Goal: Information Seeking & Learning: Learn about a topic

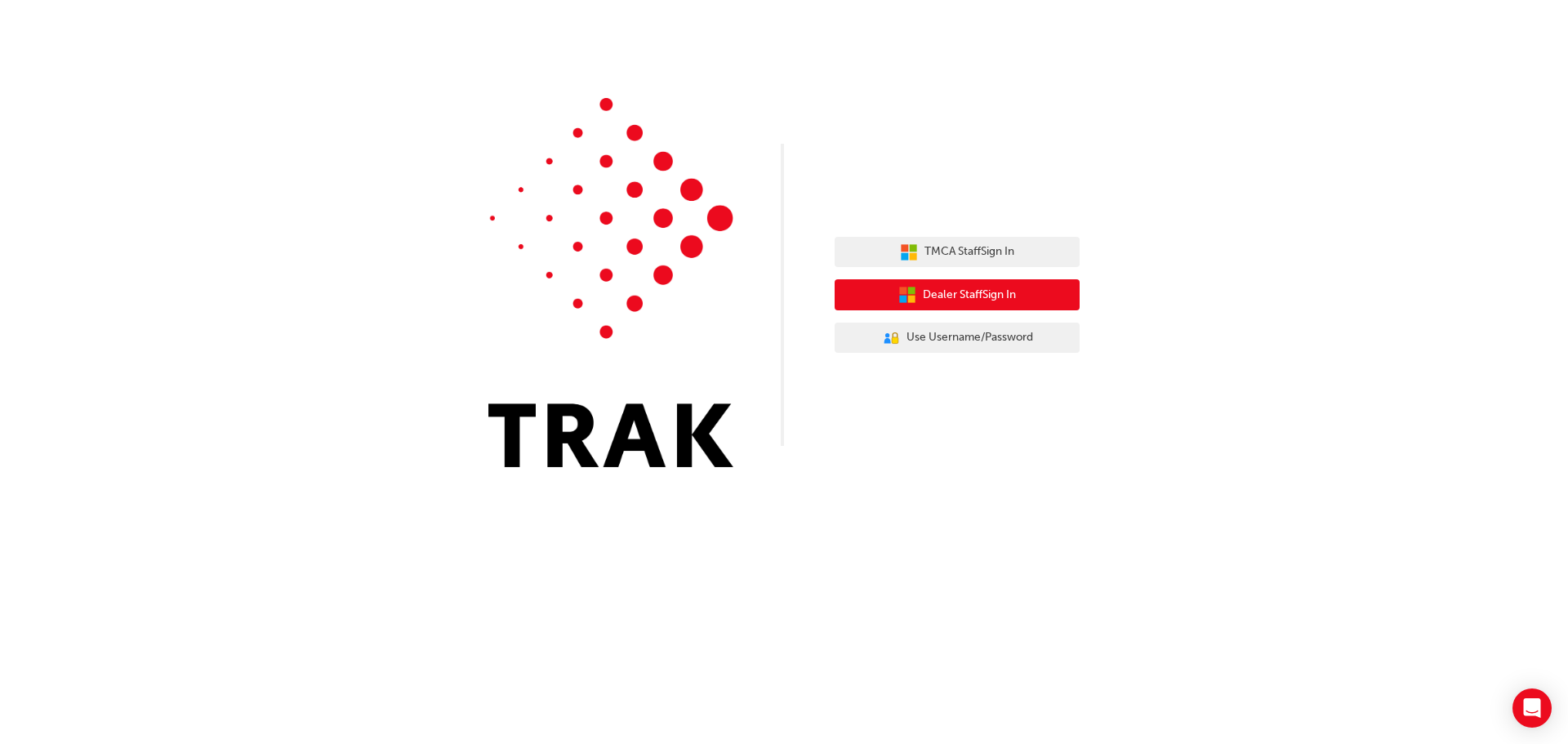
click at [957, 292] on span "Dealer Staff Sign In" at bounding box center [969, 295] width 93 height 19
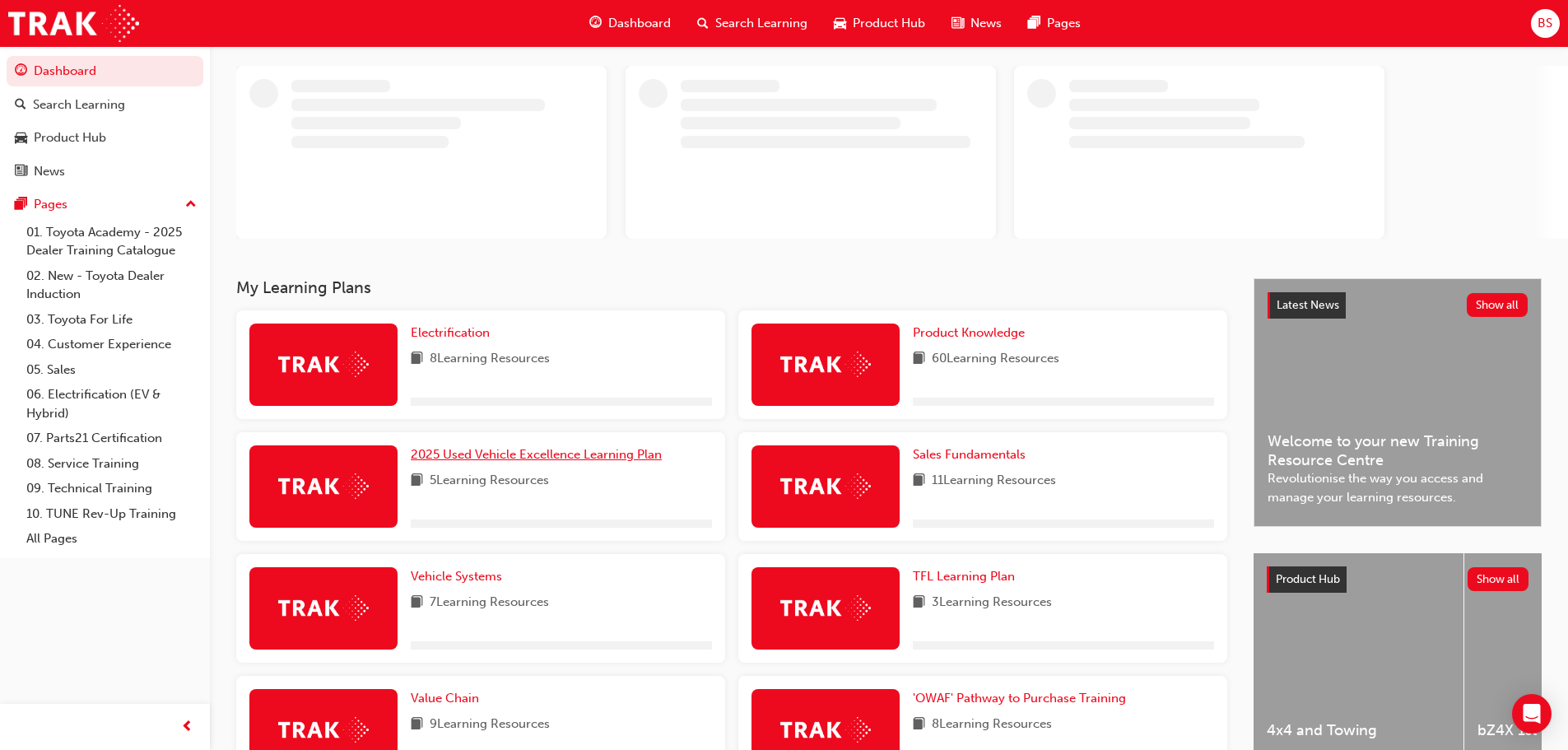
scroll to position [247, 0]
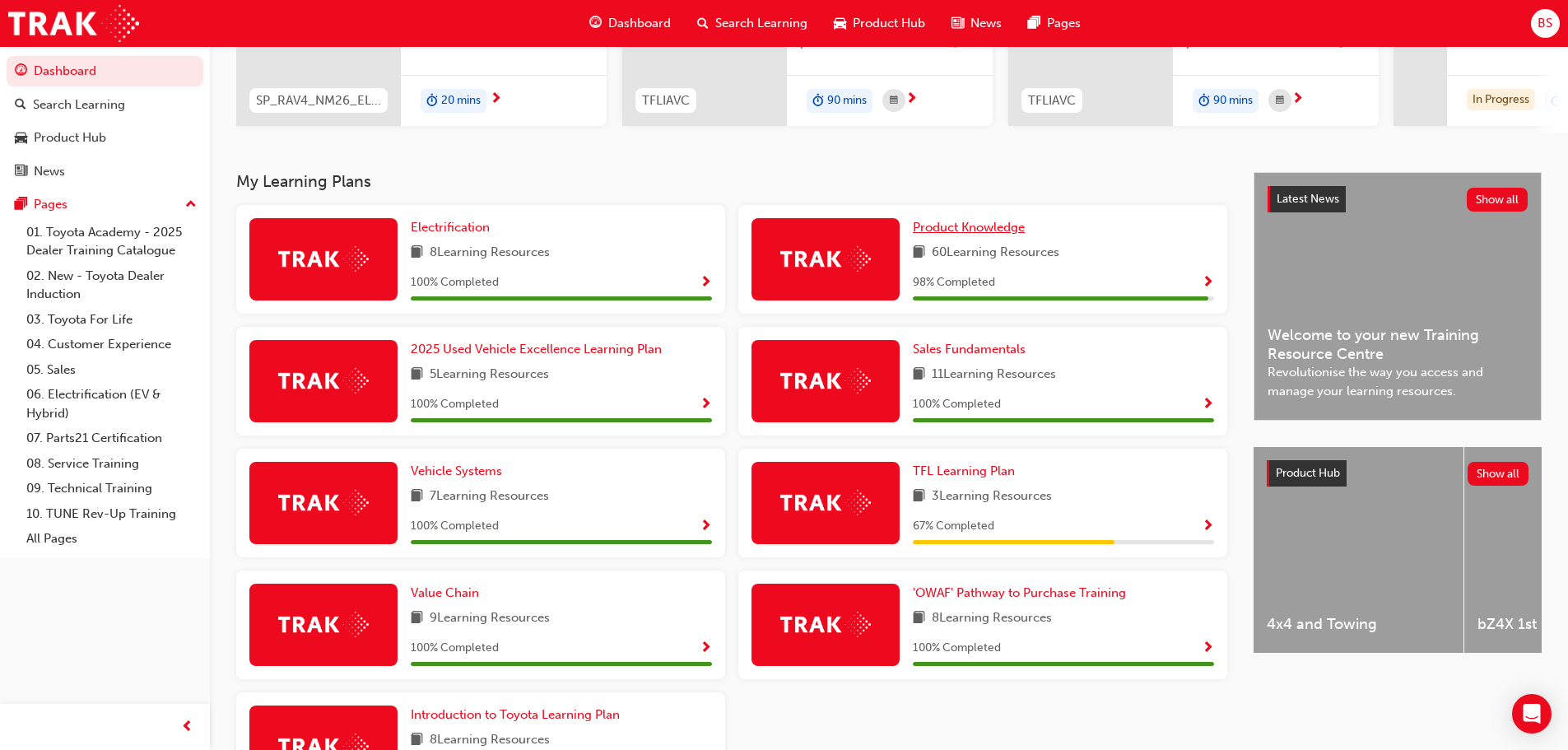
click at [982, 235] on span "Product Knowledge" at bounding box center [969, 227] width 112 height 15
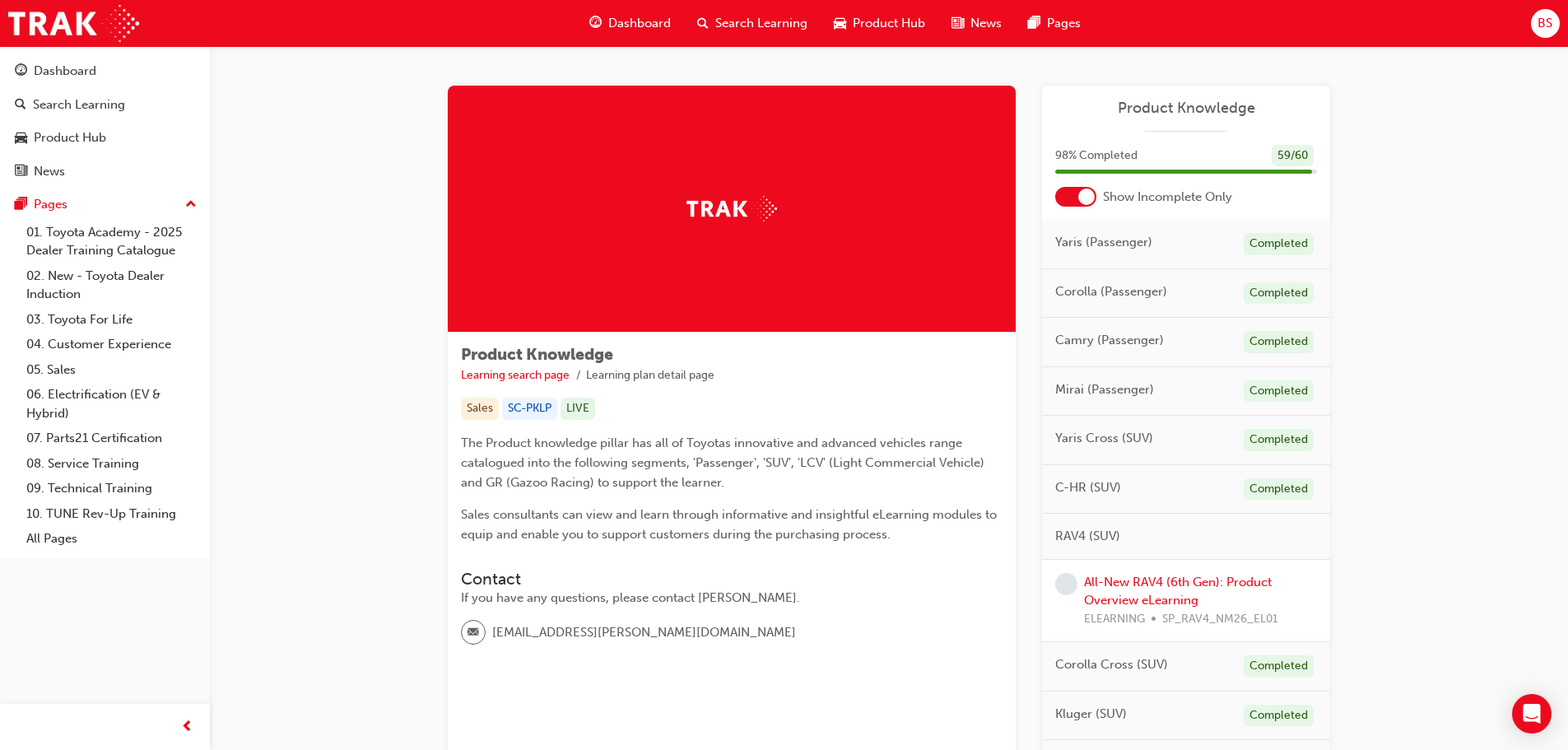
scroll to position [164, 0]
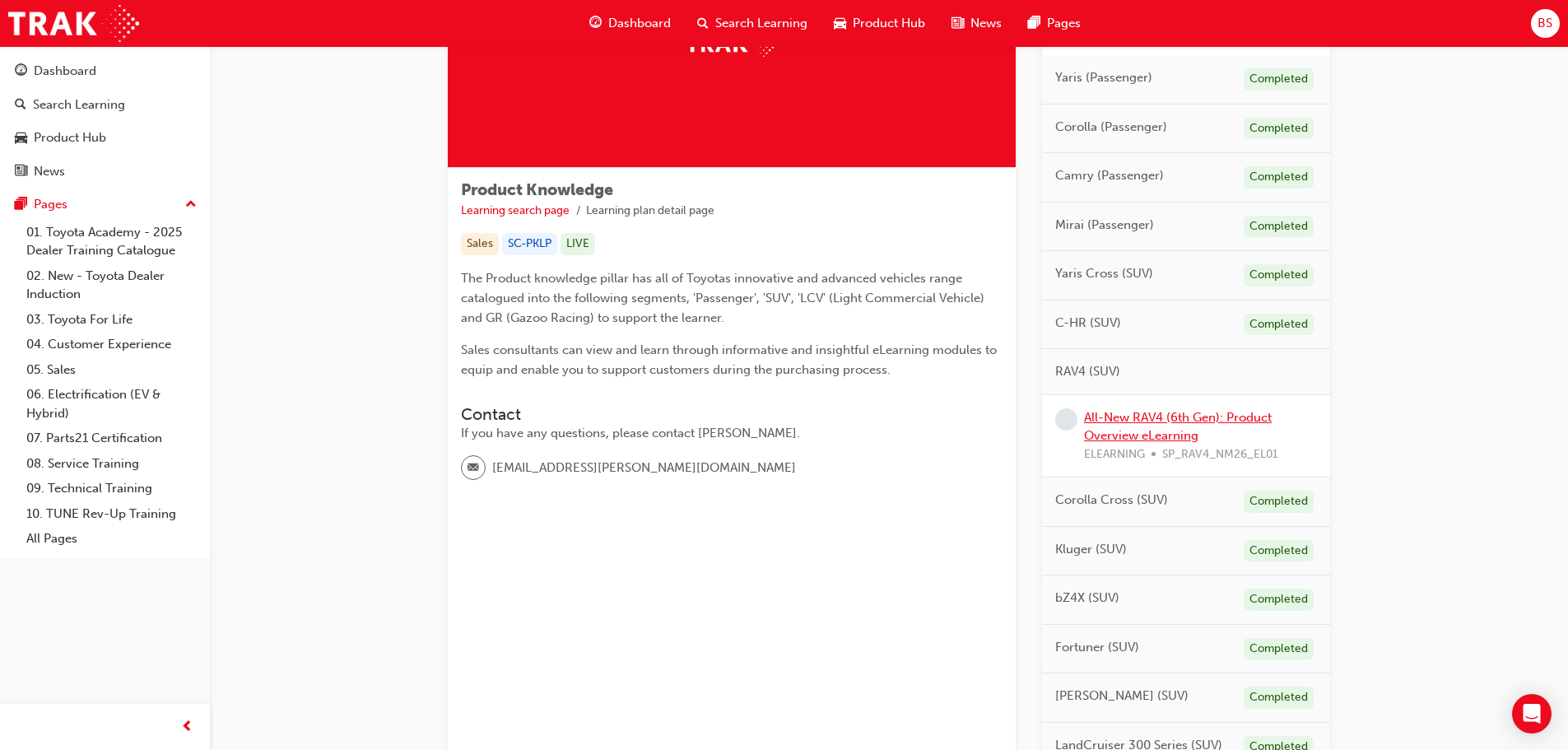
click at [1142, 428] on link "All-New RAV4 (6th Gen): Product Overview eLearning" at bounding box center [1178, 427] width 188 height 34
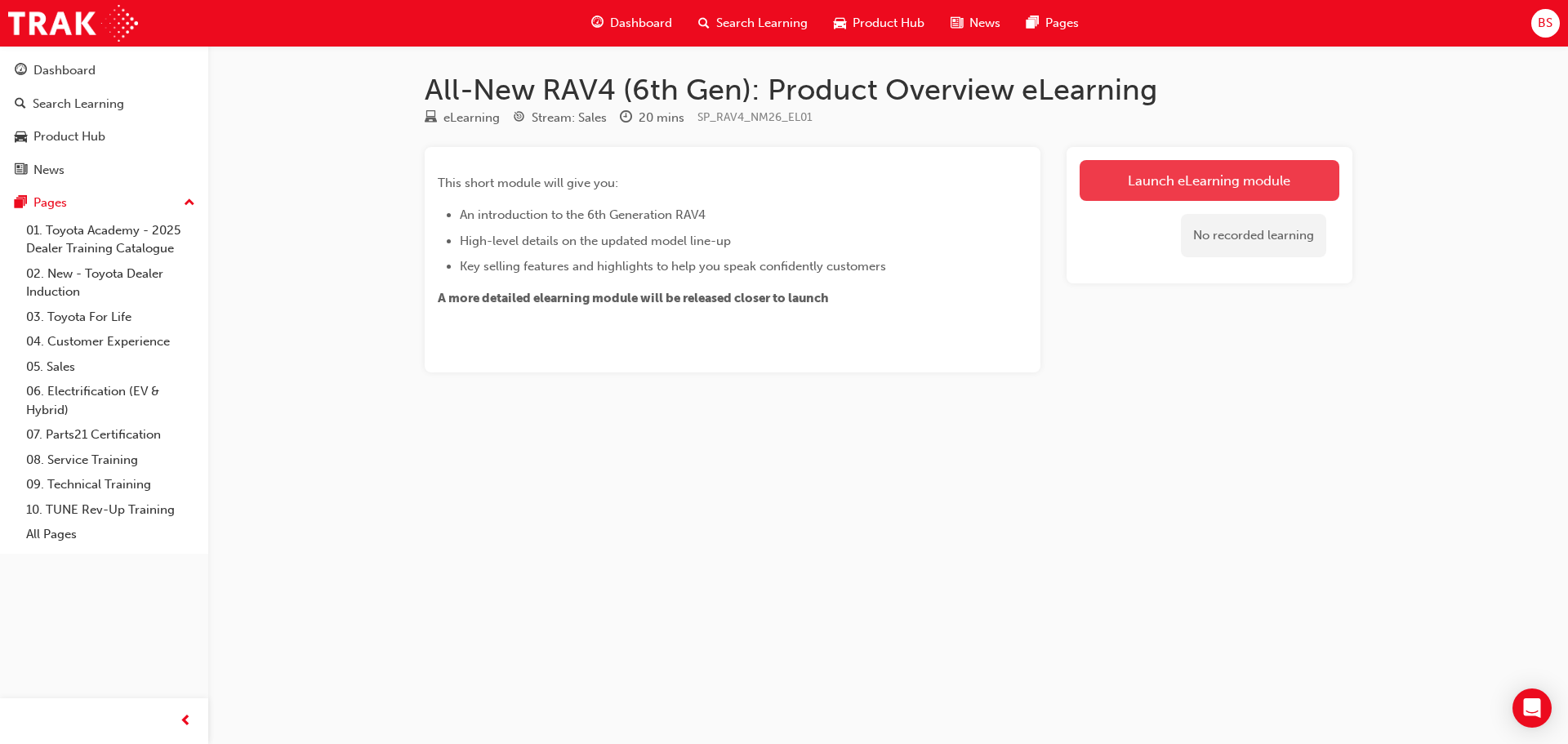
click at [1165, 189] on link "Launch eLearning module" at bounding box center [1209, 180] width 260 height 41
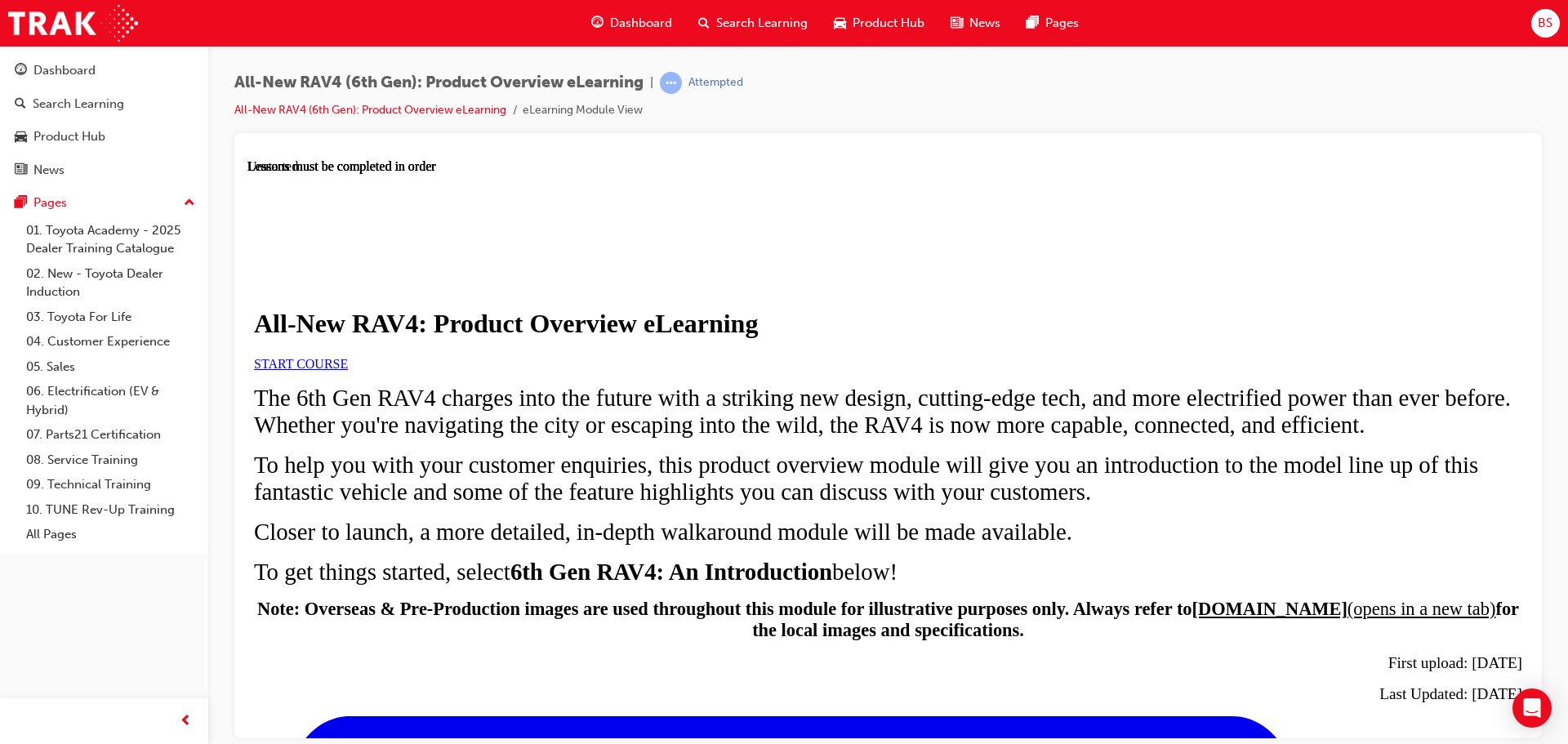
click at [348, 370] on link "START COURSE" at bounding box center [301, 362] width 94 height 14
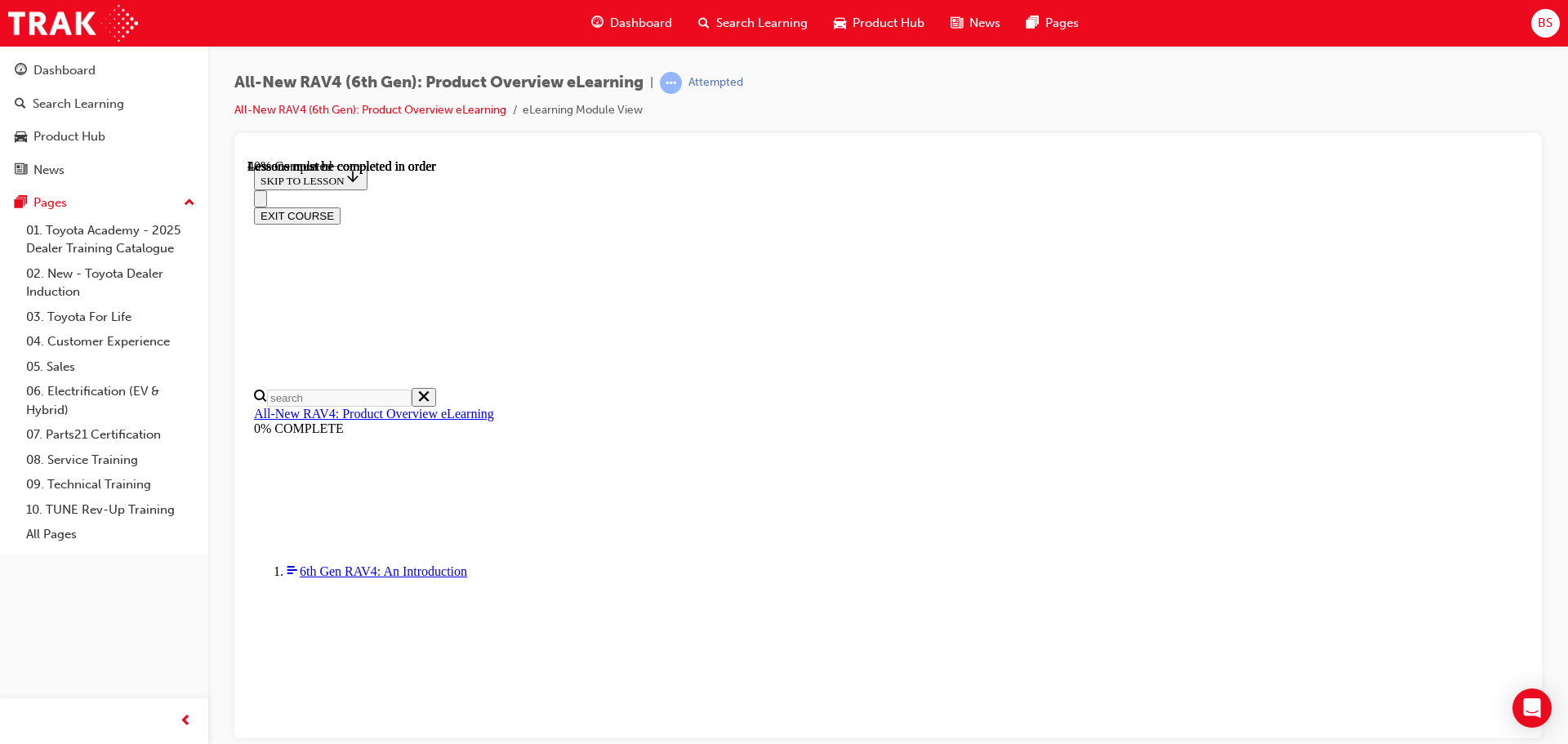
scroll to position [1201, 0]
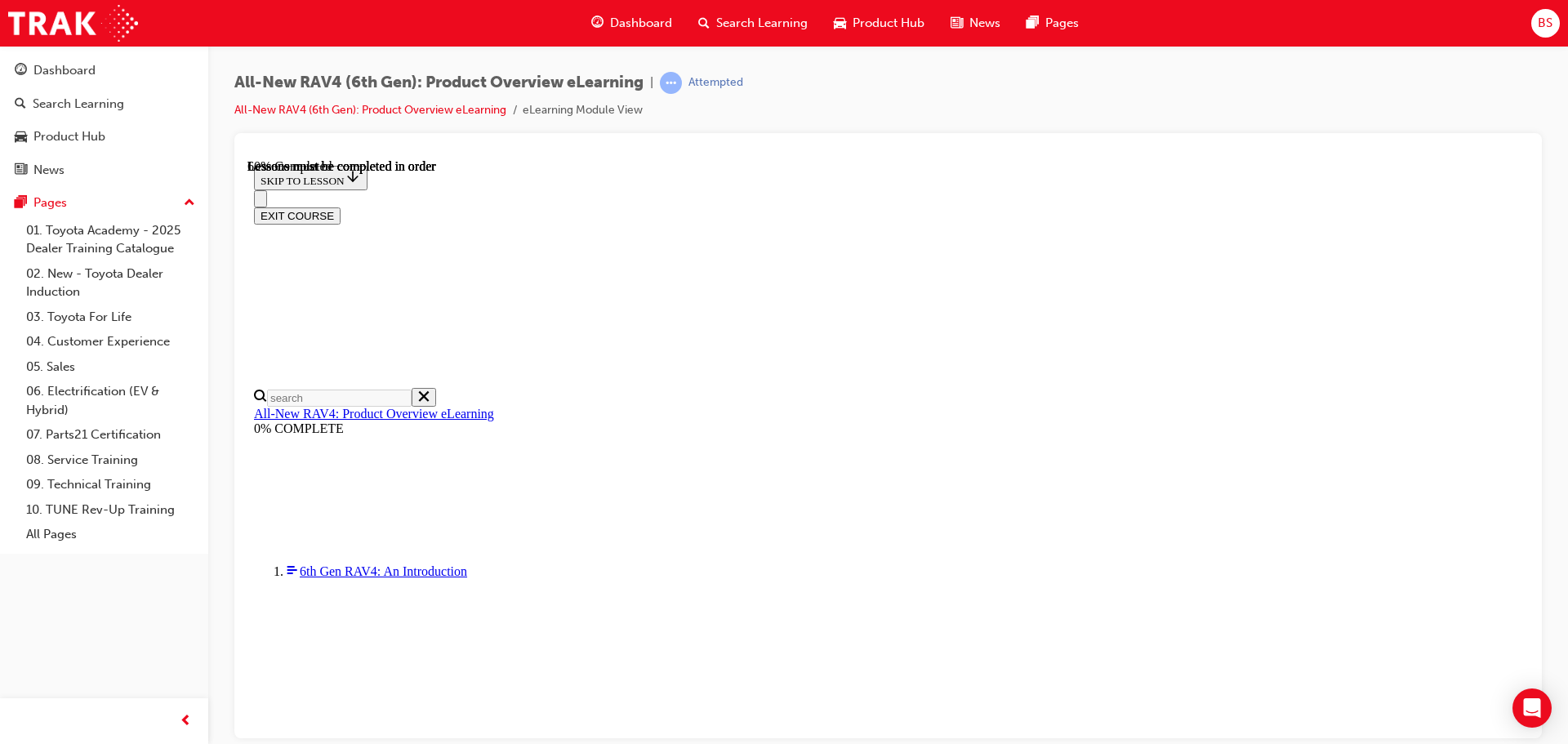
scroll to position [1674, 0]
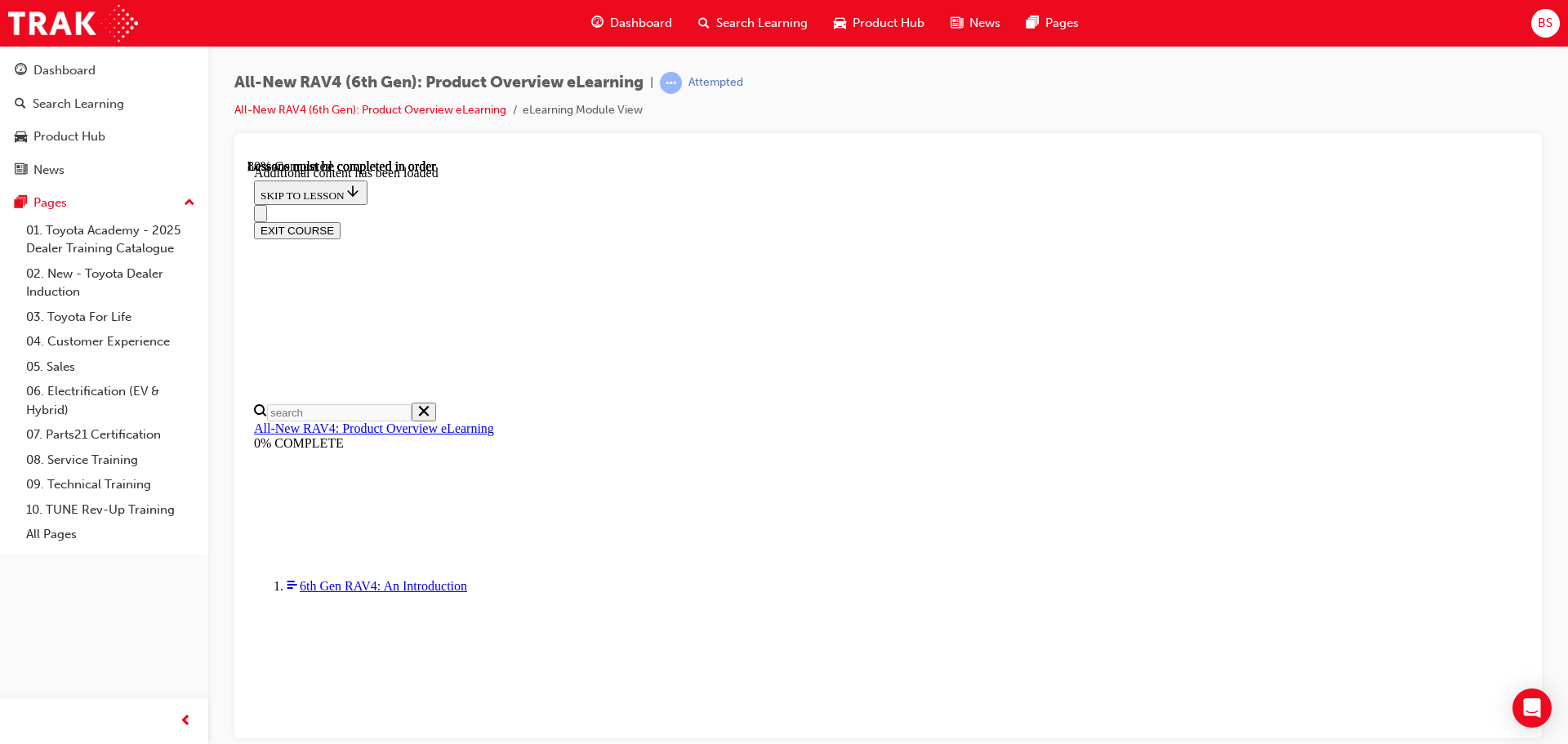
scroll to position [2247, 0]
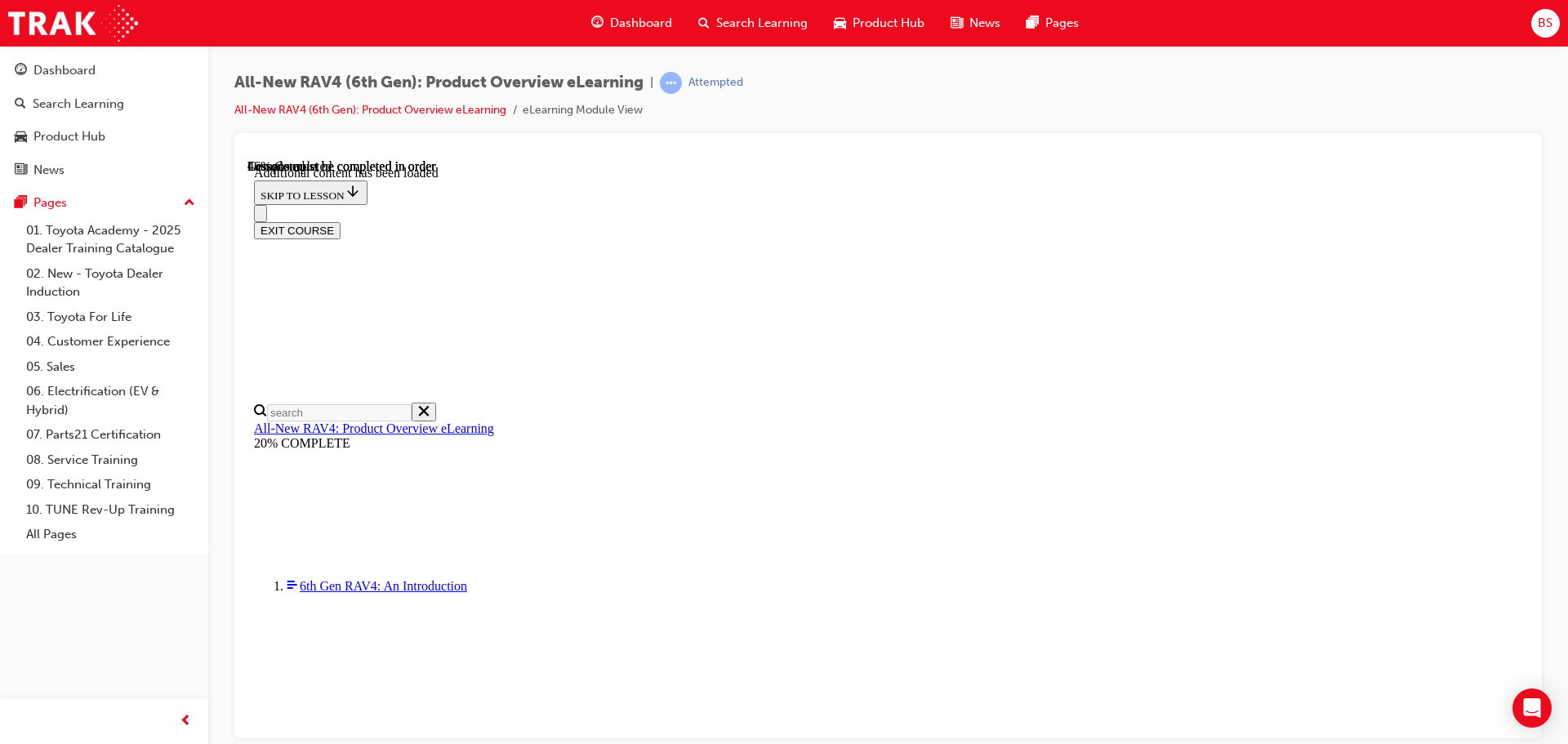
scroll to position [1718, 0]
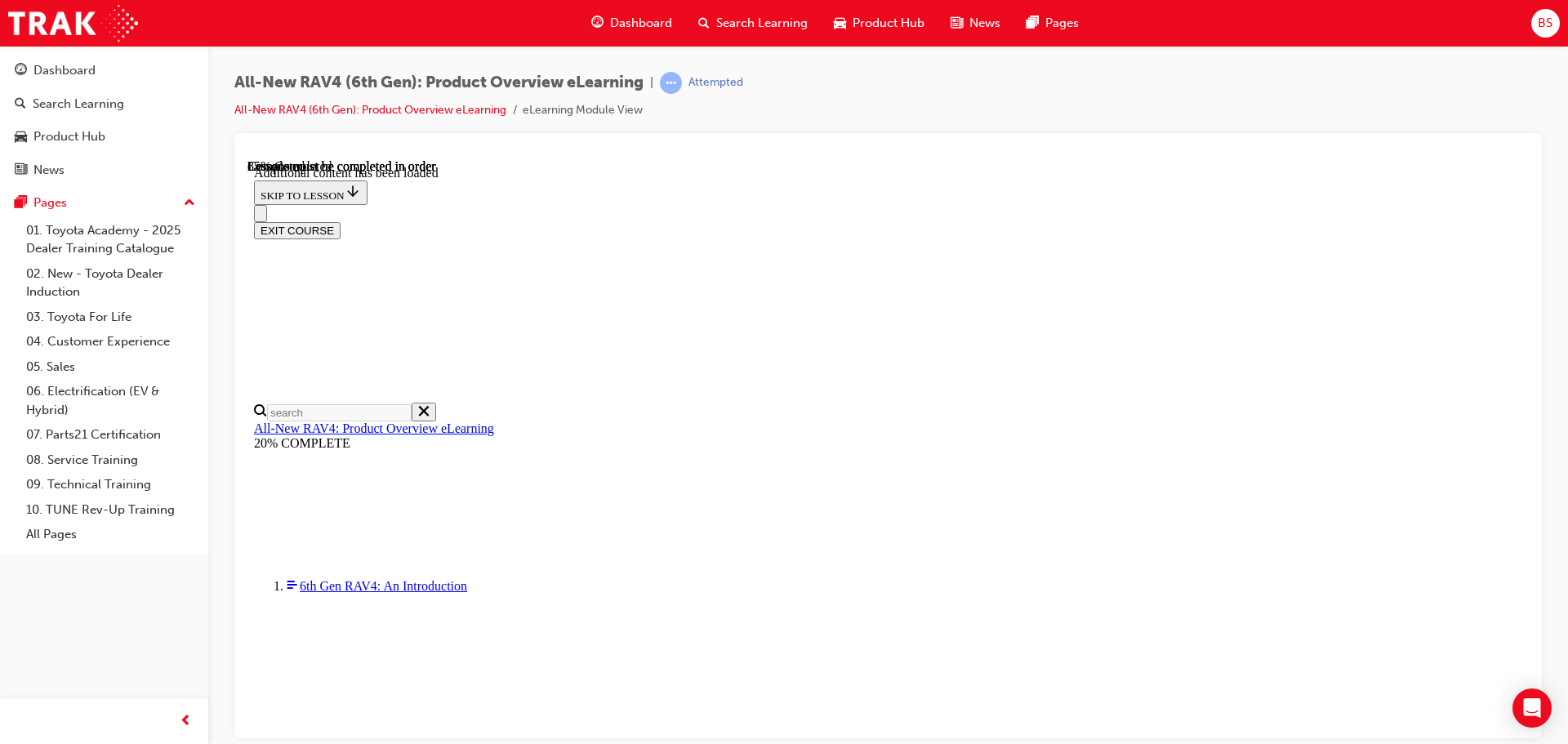
scroll to position [2616, 0]
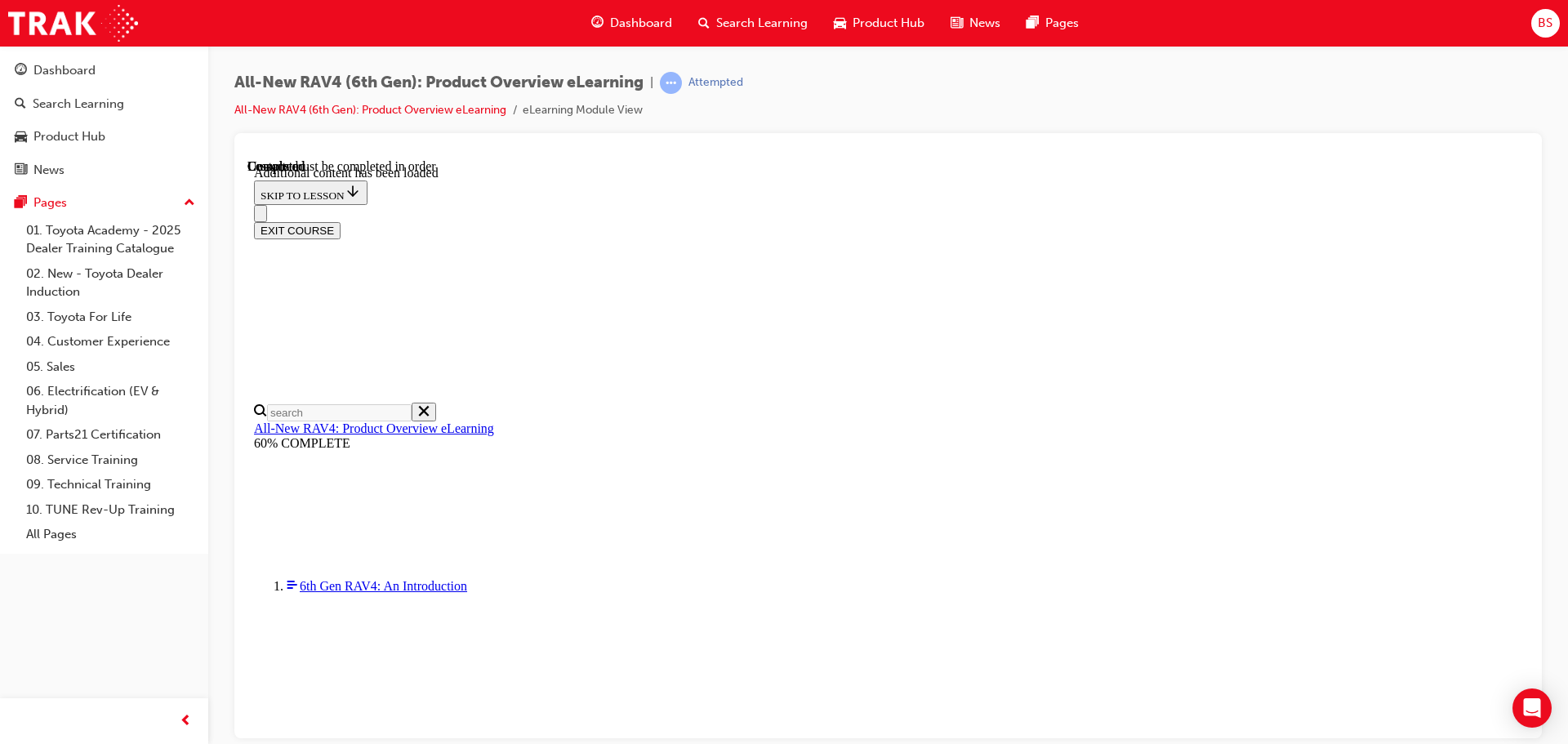
radio input "true"
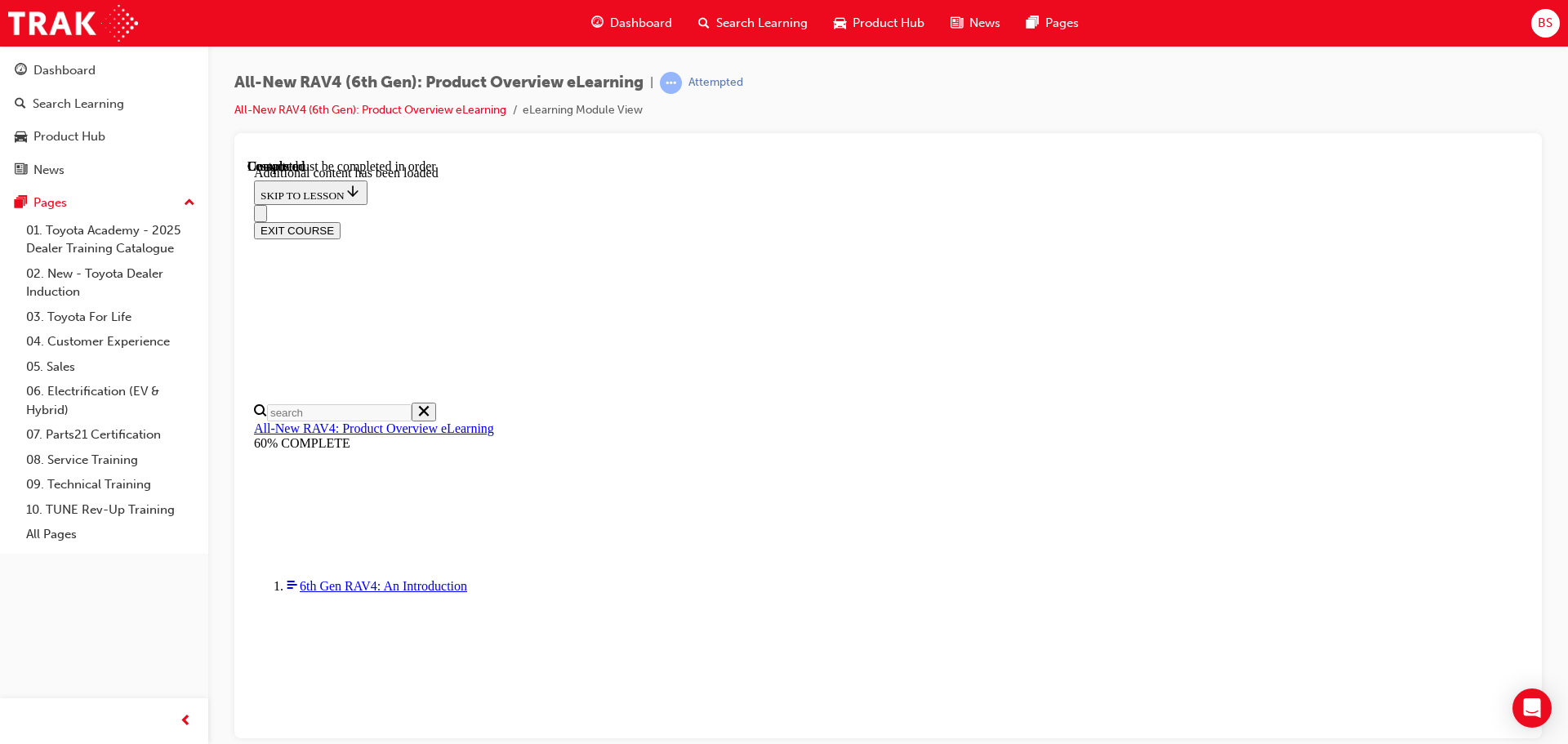
scroll to position [383, 0]
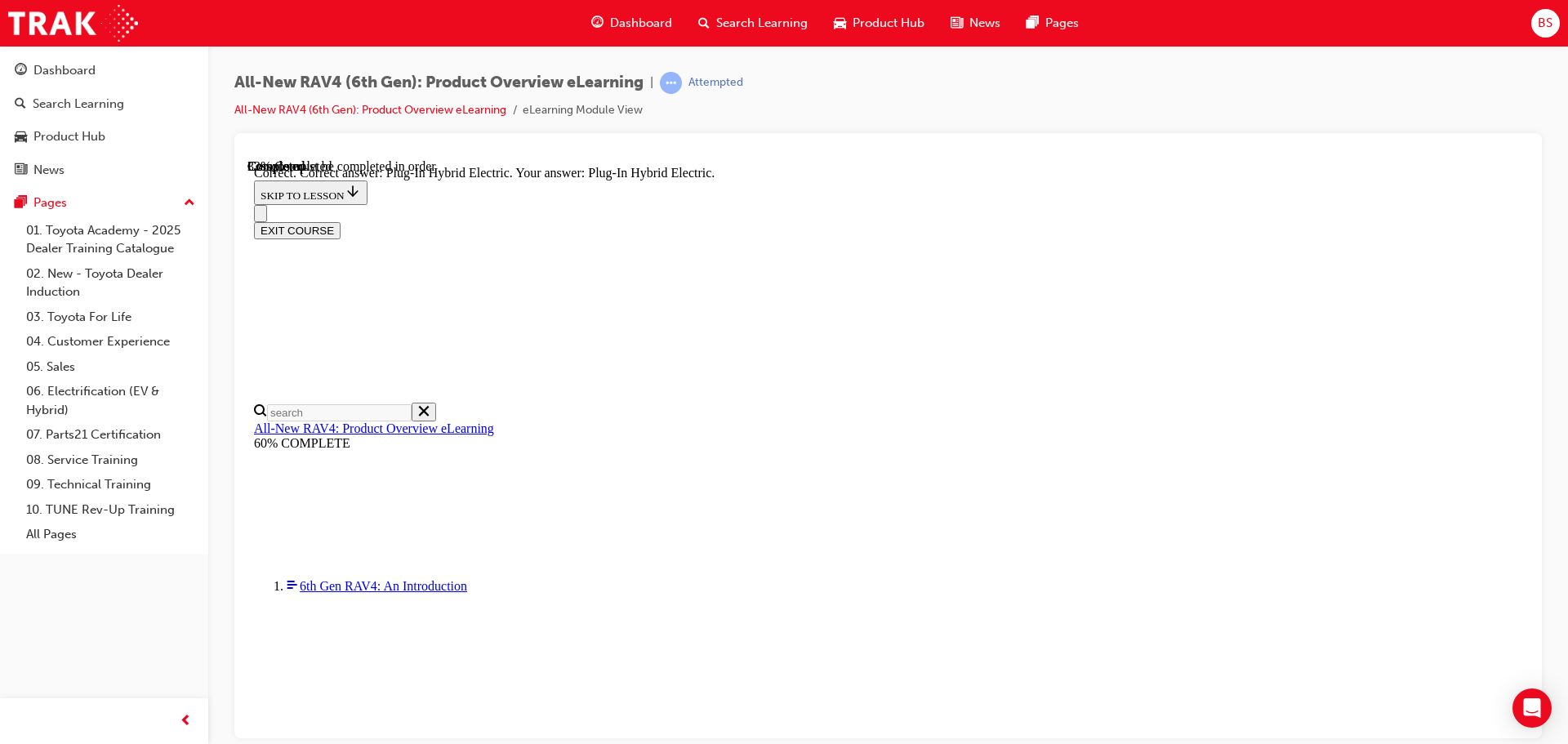
radio input "true"
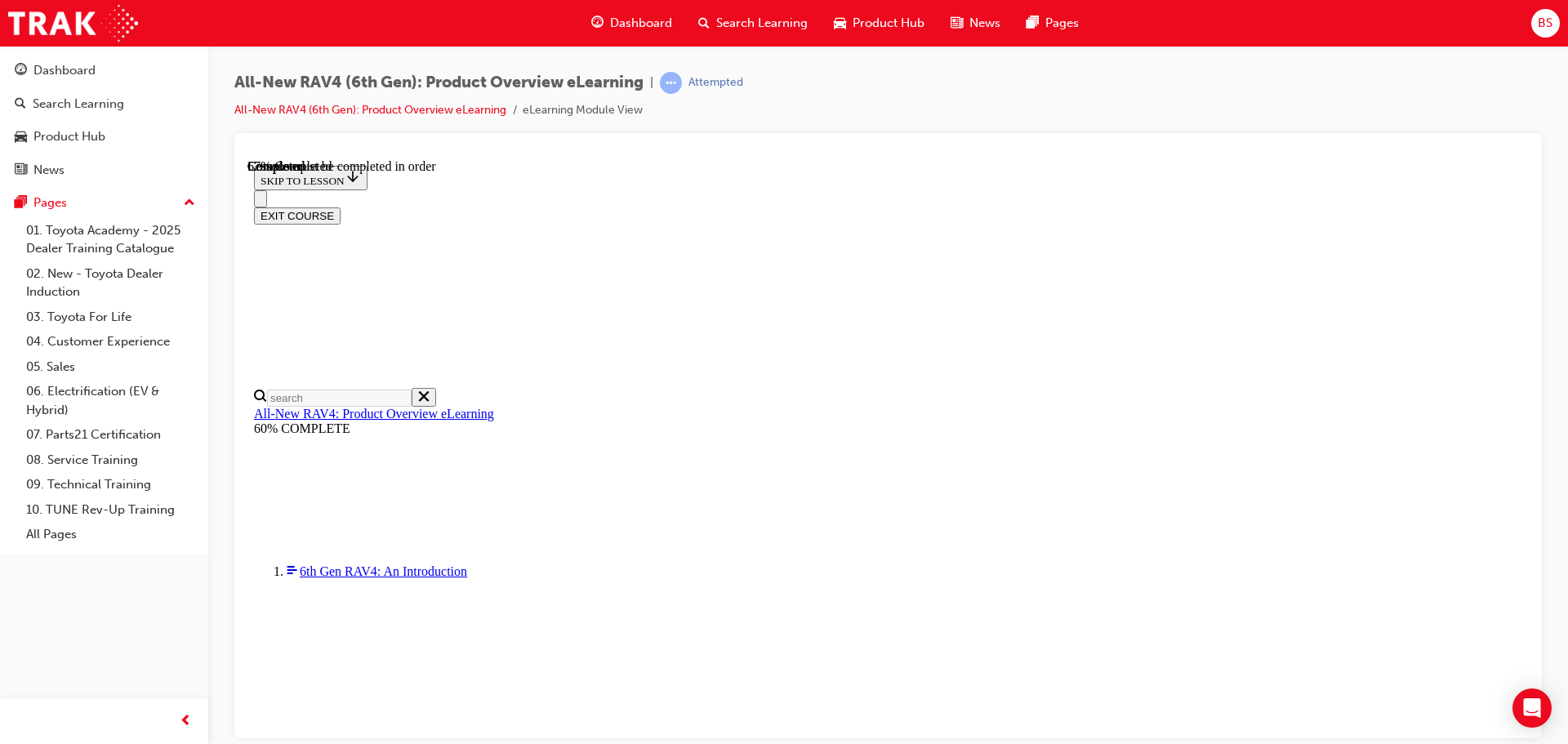
scroll to position [541, 0]
drag, startPoint x: 791, startPoint y: 541, endPoint x: 809, endPoint y: 521, distance: 26.9
checkbox input "true"
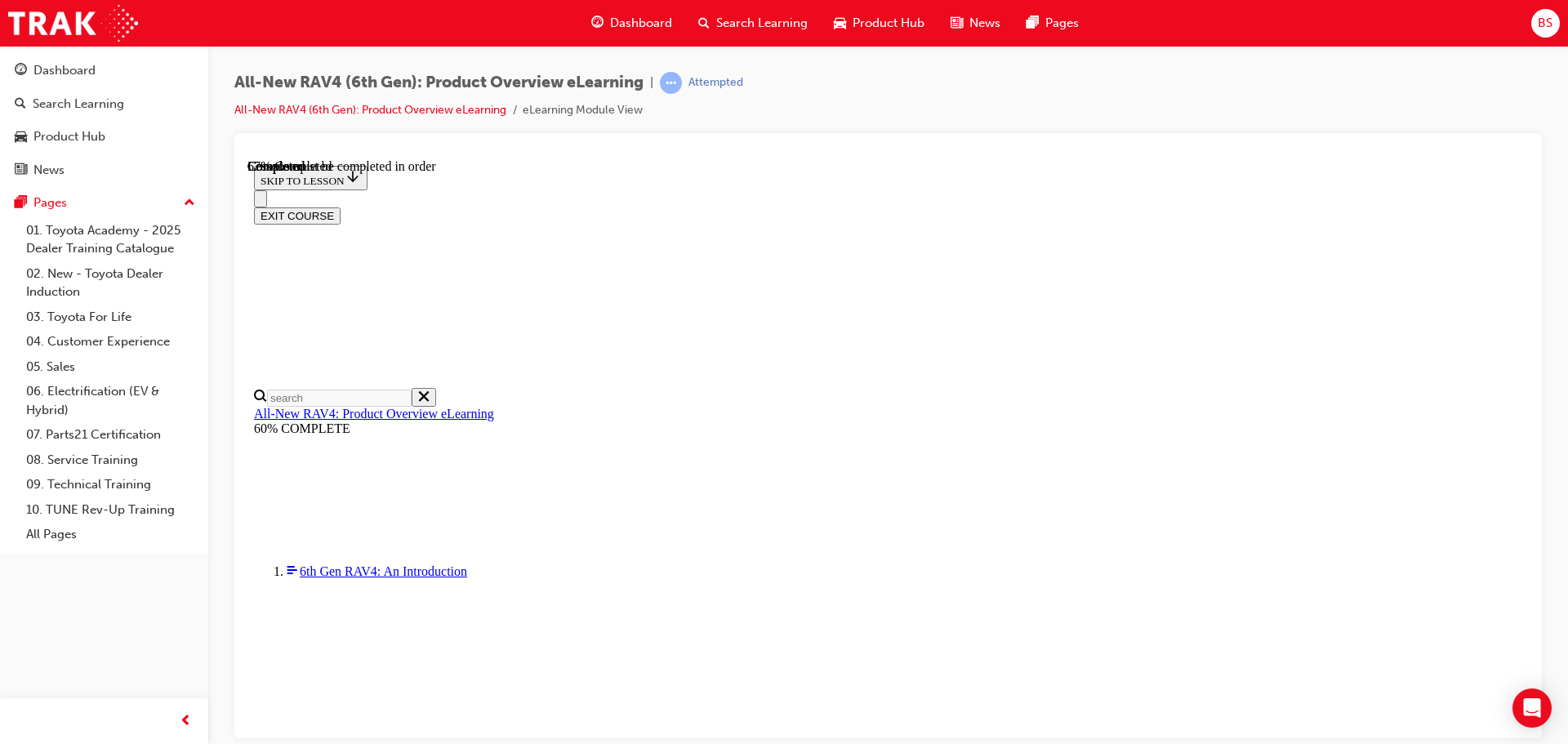
drag, startPoint x: 752, startPoint y: 484, endPoint x: 807, endPoint y: 477, distance: 55.4
checkbox input "true"
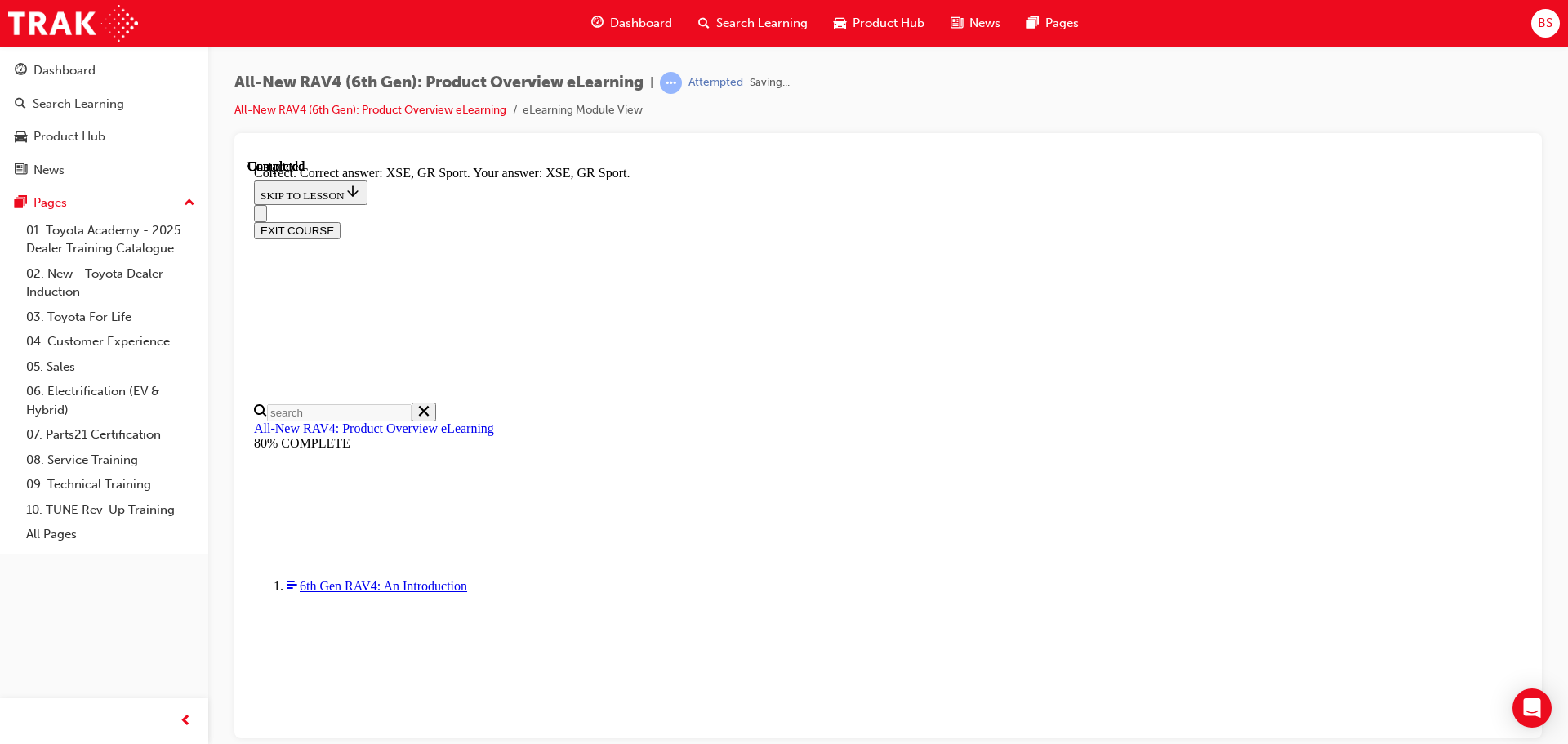
scroll to position [641, 0]
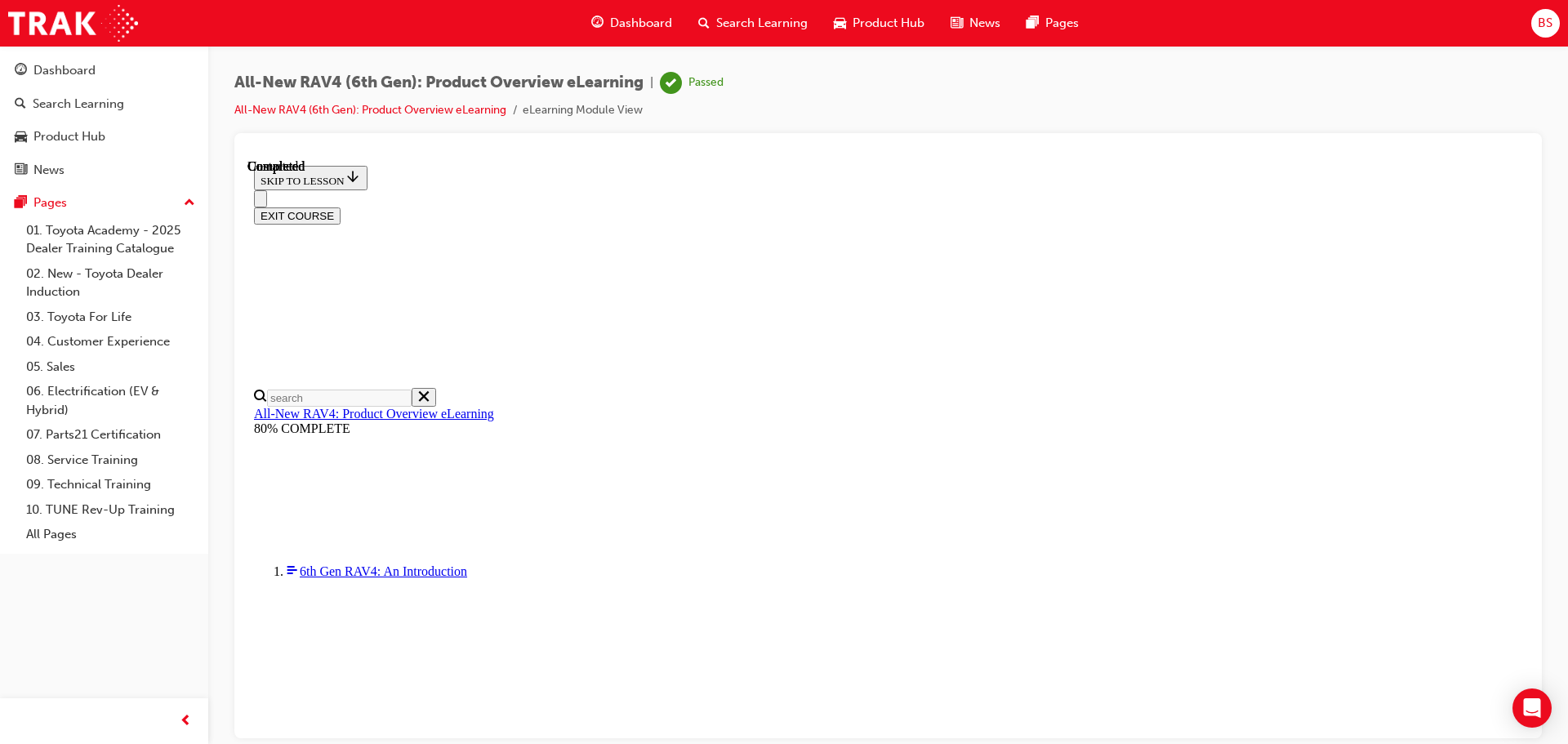
scroll to position [319, 0]
click at [341, 207] on button "EXIT COURSE" at bounding box center [297, 215] width 87 height 17
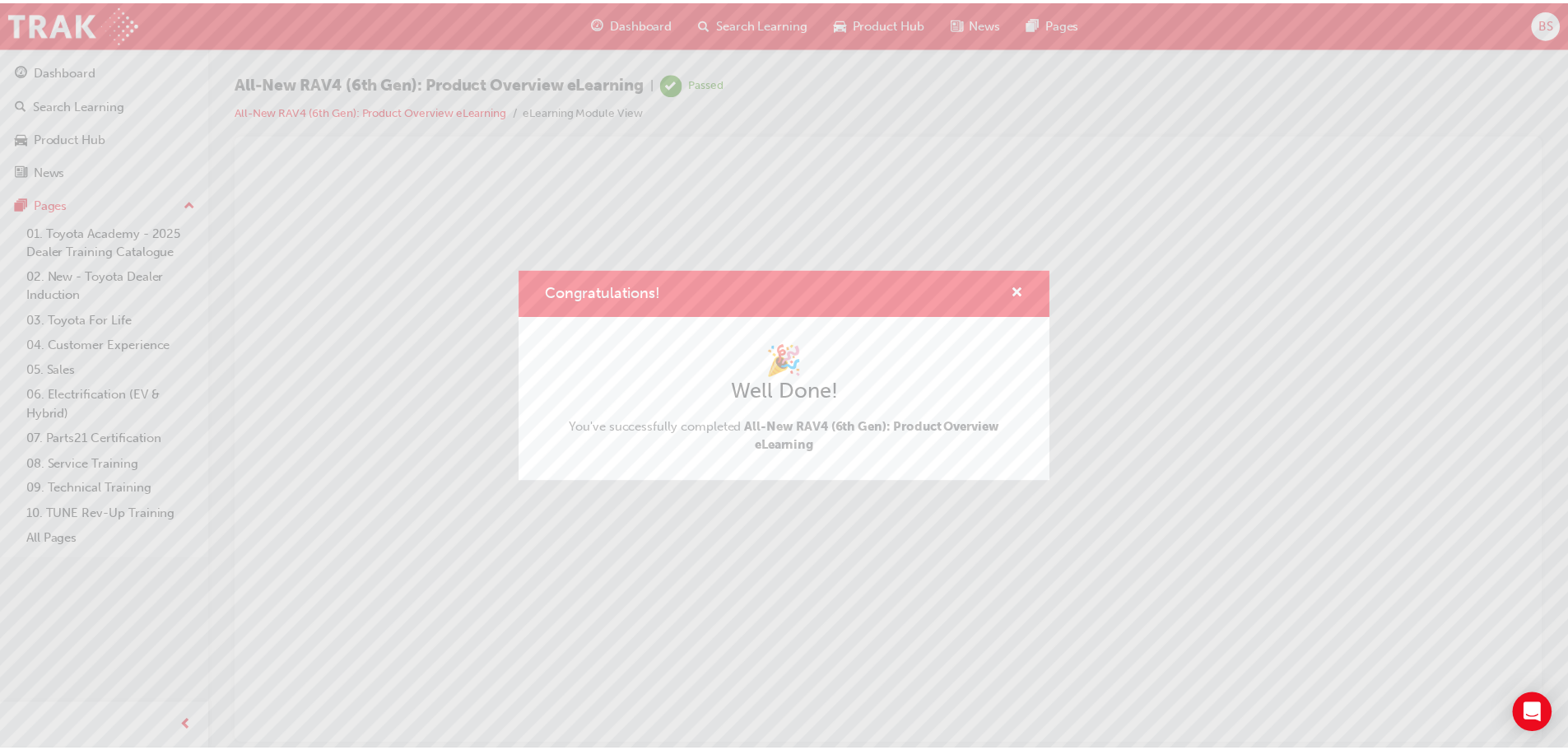
scroll to position [0, 0]
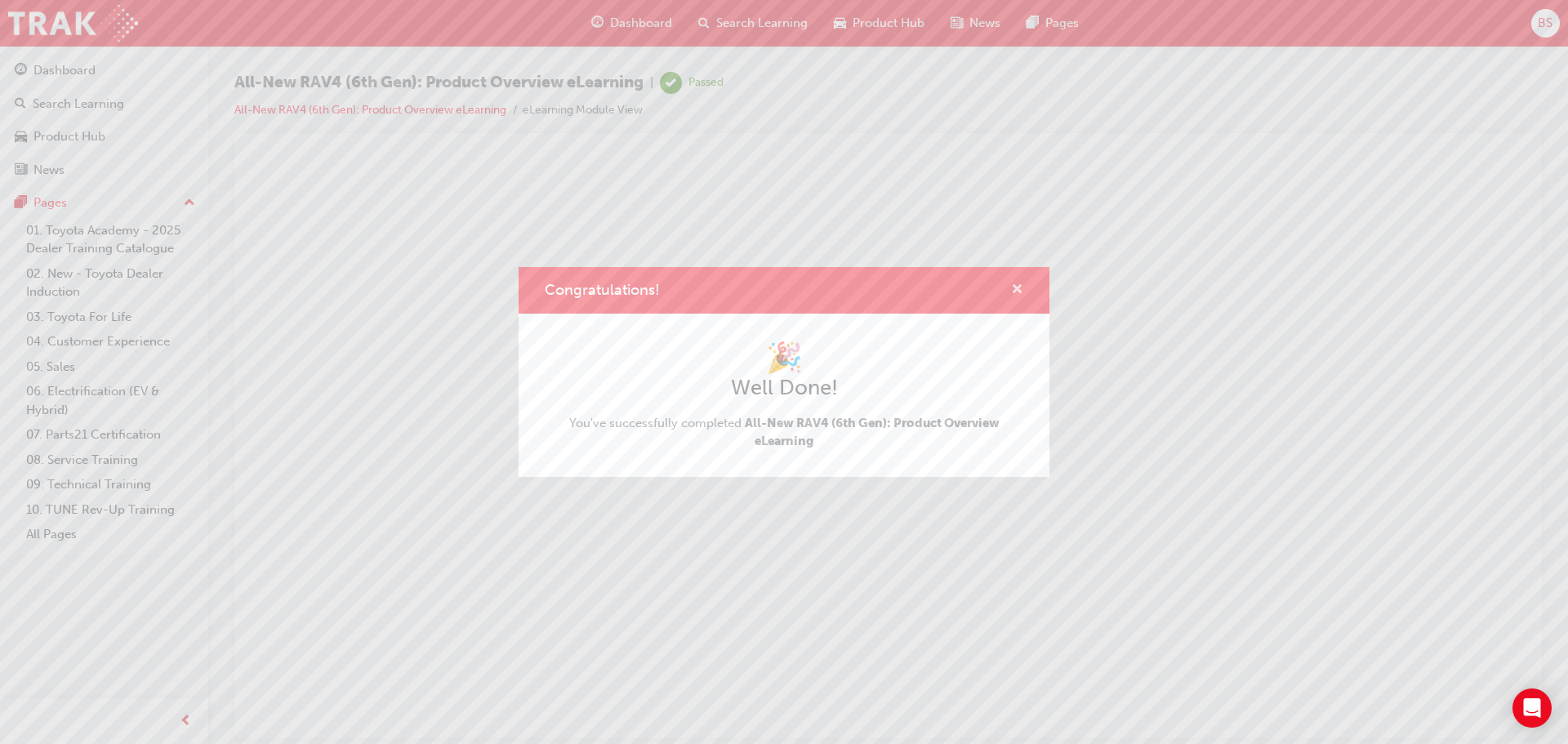
click at [1018, 285] on span "cross-icon" at bounding box center [1017, 291] width 13 height 14
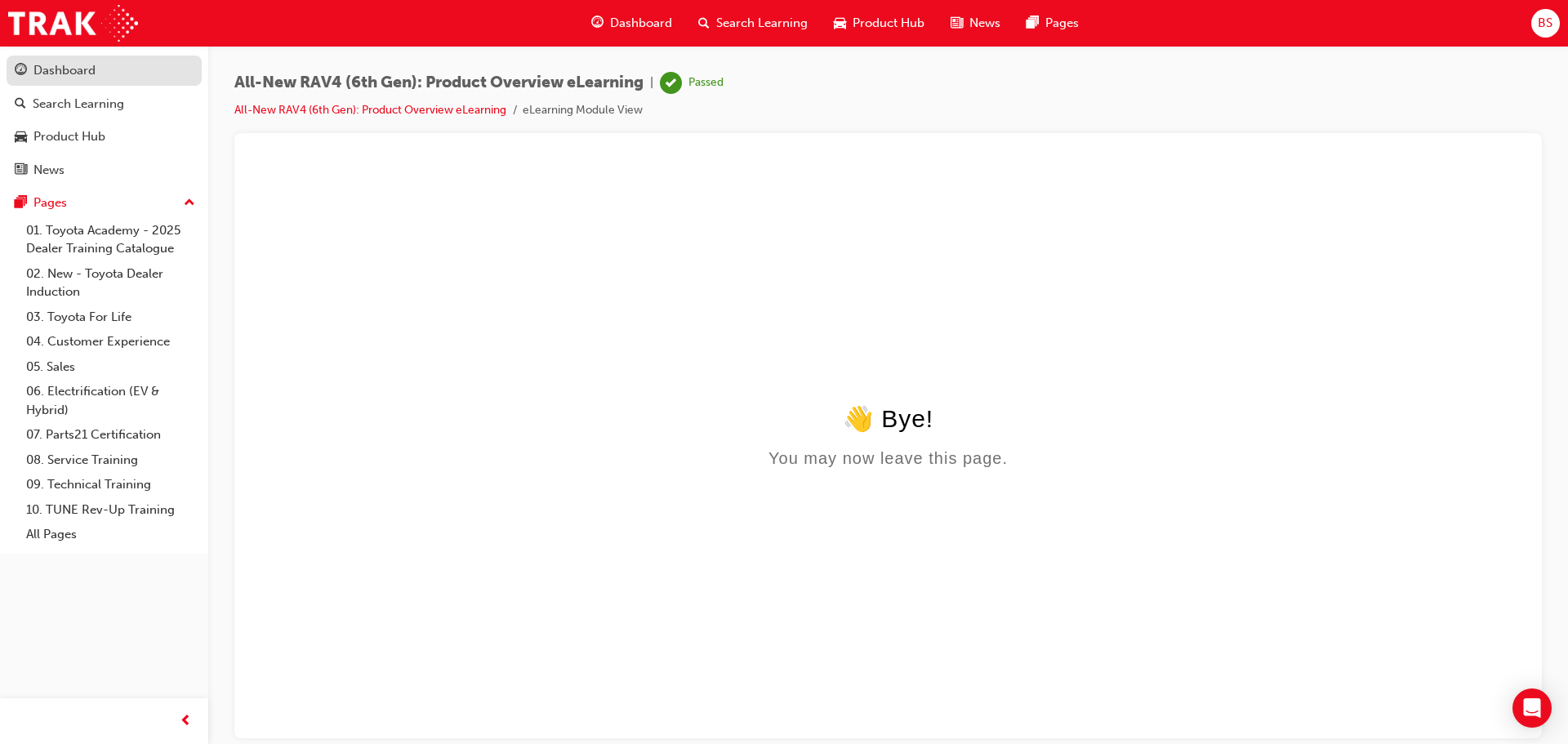
click at [79, 72] on div "Dashboard" at bounding box center [64, 71] width 63 height 19
